Goal: Navigation & Orientation: Find specific page/section

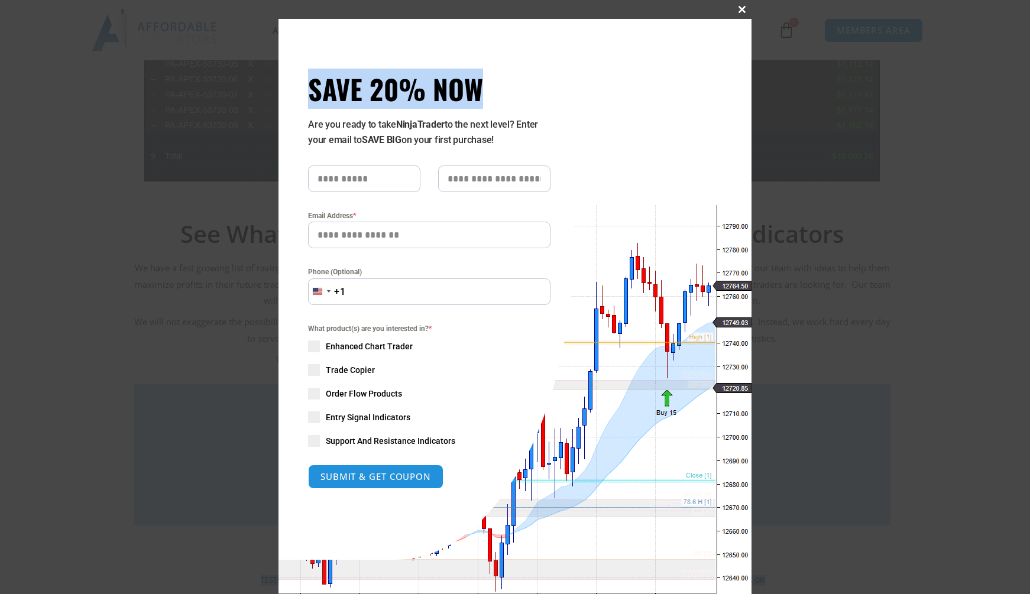
click at [742, 9] on span at bounding box center [742, 9] width 19 height 7
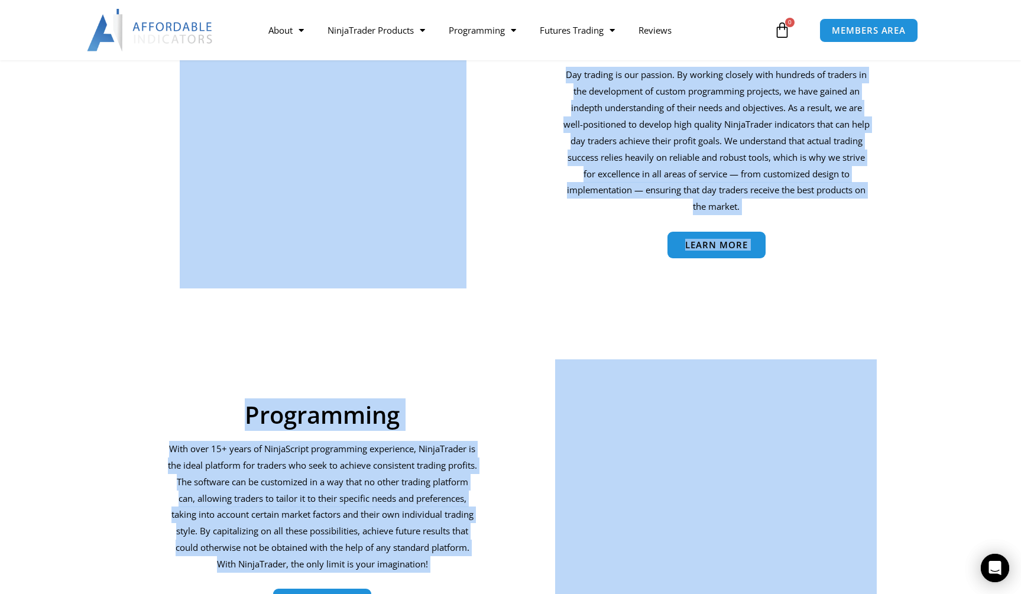
scroll to position [1882, 0]
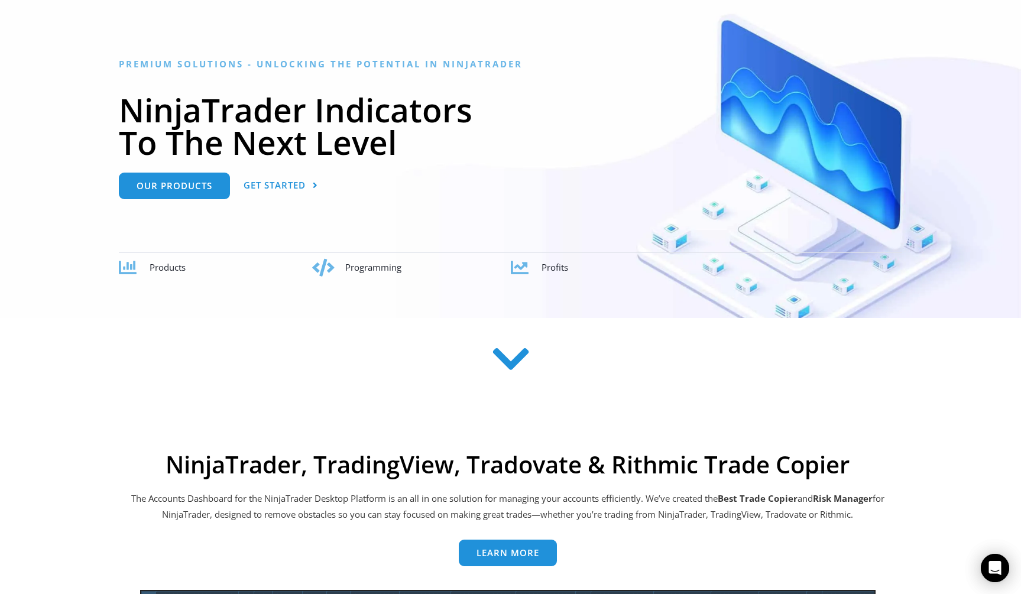
scroll to position [0, 0]
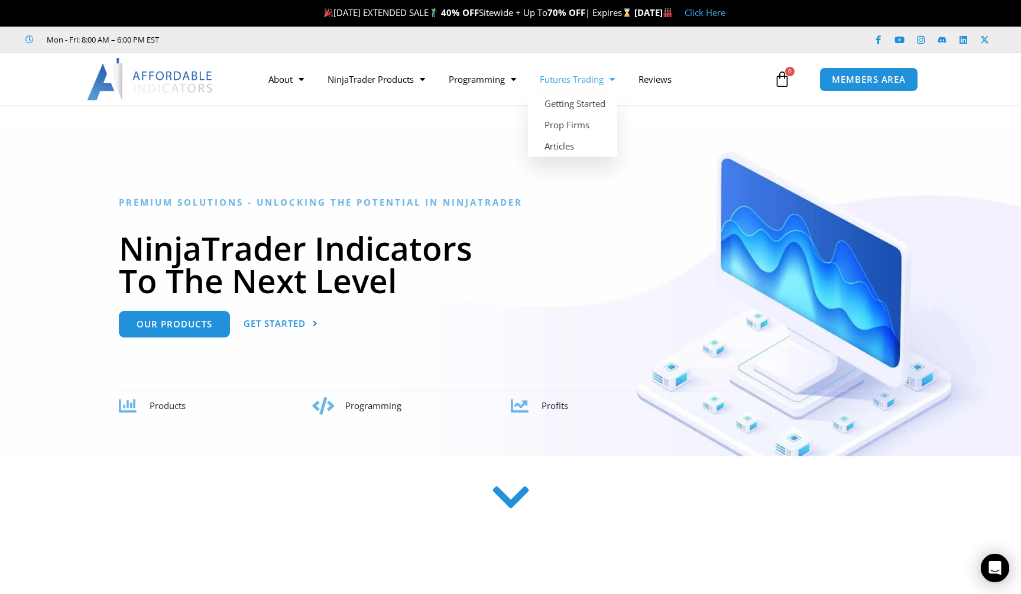
click at [597, 74] on link "Futures Trading" at bounding box center [577, 79] width 99 height 27
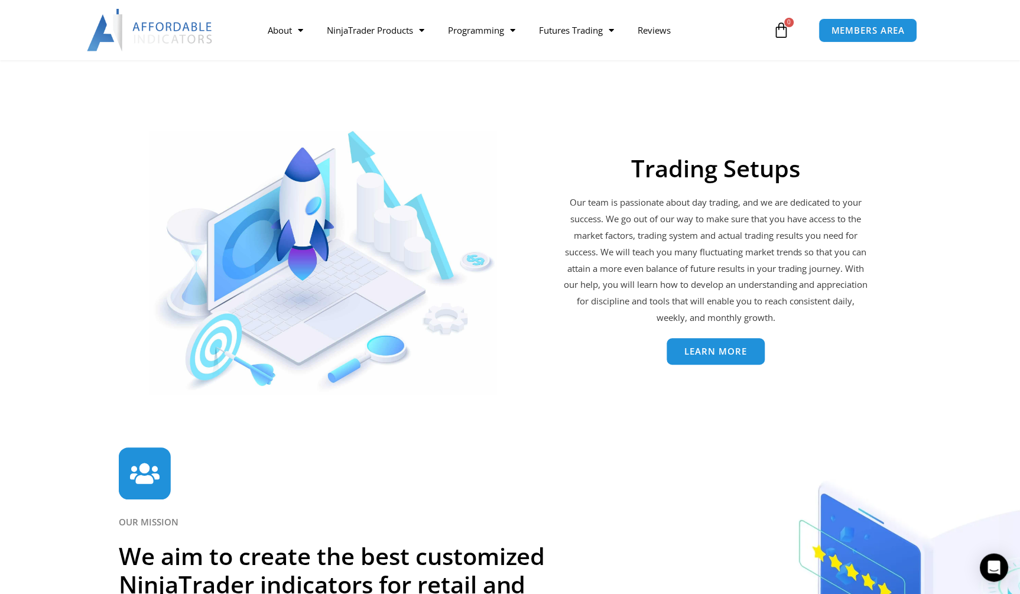
scroll to position [2438, 0]
